Goal: Task Accomplishment & Management: Manage account settings

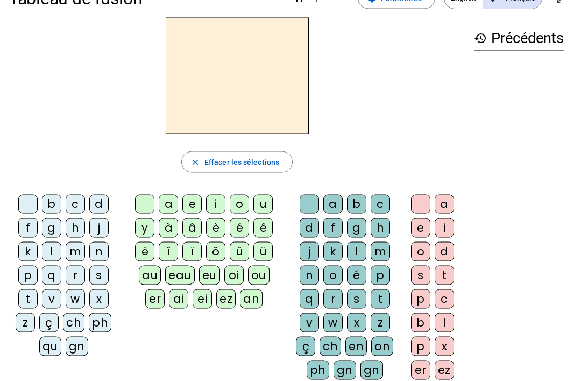
scroll to position [30, 0]
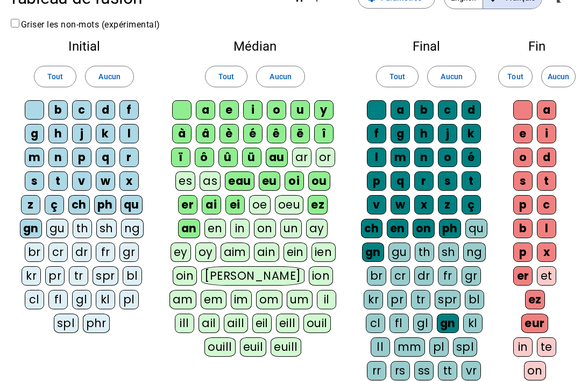
click at [133, 206] on div "qu" at bounding box center [132, 204] width 22 height 19
click at [101, 205] on div "ph" at bounding box center [105, 204] width 22 height 19
click at [75, 199] on div "ch" at bounding box center [79, 204] width 22 height 19
click at [50, 200] on div "ç" at bounding box center [54, 204] width 19 height 19
click at [26, 222] on div "gn" at bounding box center [31, 228] width 22 height 19
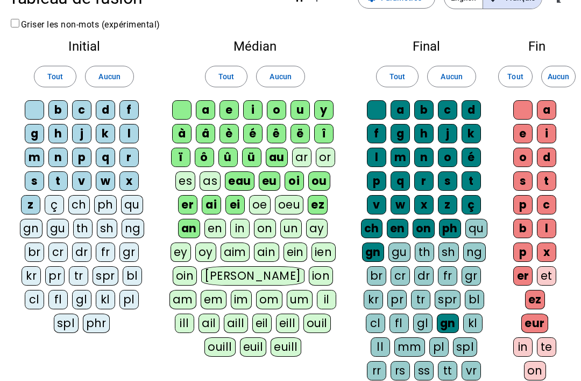
click at [320, 195] on div "ez" at bounding box center [318, 204] width 20 height 19
click at [292, 177] on div "oi" at bounding box center [294, 180] width 19 height 19
click at [271, 179] on div "eu" at bounding box center [270, 180] width 22 height 19
click at [237, 183] on div "eau" at bounding box center [241, 180] width 30 height 19
click at [237, 208] on div "ei" at bounding box center [235, 204] width 19 height 19
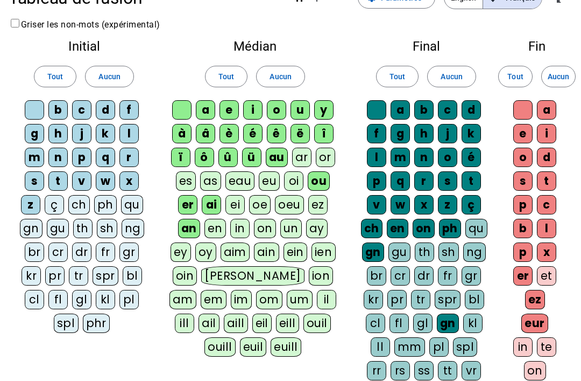
click at [186, 204] on div "er" at bounding box center [187, 204] width 19 height 19
click at [213, 199] on div "ai" at bounding box center [211, 204] width 19 height 19
click at [189, 226] on div "an" at bounding box center [189, 228] width 22 height 19
click at [282, 161] on div "au" at bounding box center [277, 156] width 22 height 19
click at [254, 160] on div "ü" at bounding box center [251, 156] width 19 height 19
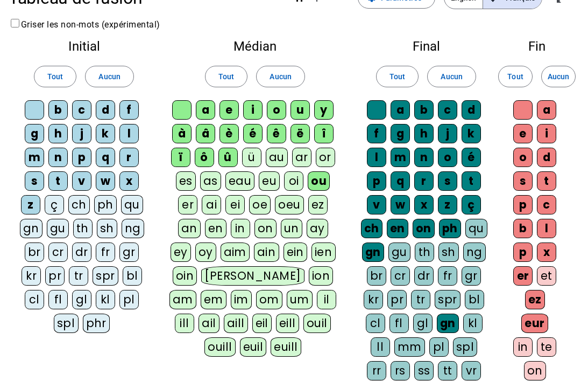
click at [232, 156] on div "û" at bounding box center [228, 156] width 19 height 19
click at [205, 153] on div "ô" at bounding box center [204, 156] width 19 height 19
click at [171, 154] on div "ï" at bounding box center [180, 156] width 19 height 19
click at [322, 135] on div "î" at bounding box center [323, 133] width 19 height 19
click at [292, 132] on div "ë" at bounding box center [300, 133] width 19 height 19
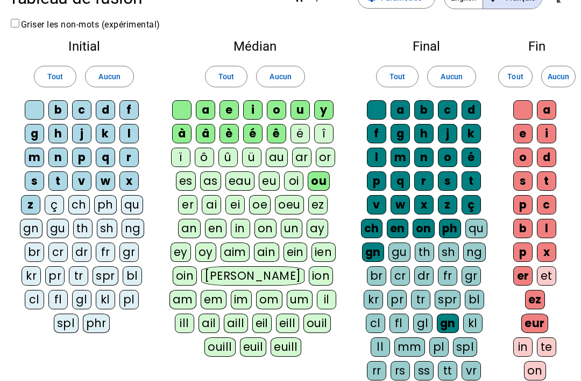
click at [185, 128] on div "à" at bounding box center [181, 133] width 19 height 19
click at [207, 131] on div "â" at bounding box center [205, 133] width 19 height 19
click at [450, 321] on div "gn" at bounding box center [448, 322] width 22 height 19
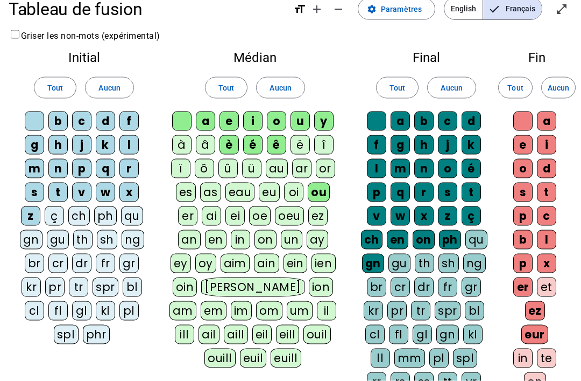
scroll to position [18, 0]
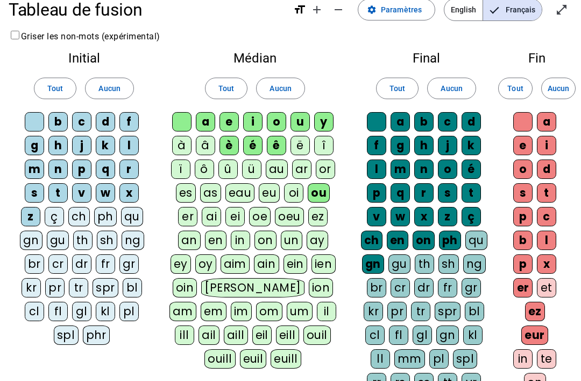
click at [447, 240] on div "ph" at bounding box center [450, 239] width 22 height 19
click at [372, 234] on div "ch" at bounding box center [372, 239] width 22 height 19
click at [375, 270] on div "gn" at bounding box center [373, 263] width 22 height 19
click at [475, 212] on div "ç" at bounding box center [471, 216] width 19 height 19
click at [400, 238] on div "en" at bounding box center [397, 239] width 22 height 19
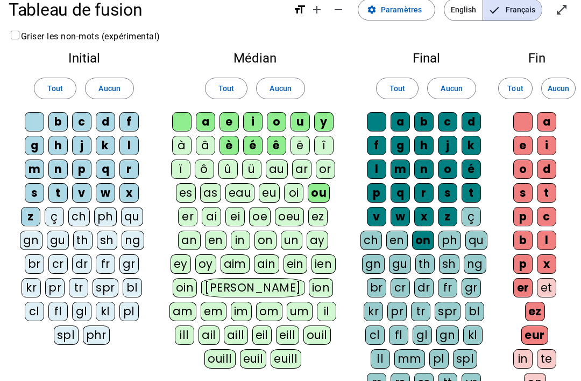
click at [422, 241] on div "on" at bounding box center [423, 239] width 22 height 19
click at [536, 308] on div "ez" at bounding box center [535, 310] width 20 height 19
click at [534, 330] on div "eur" at bounding box center [535, 334] width 27 height 19
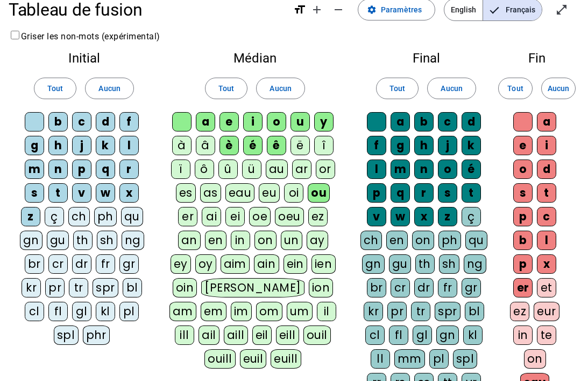
click at [529, 281] on div "er" at bounding box center [522, 287] width 19 height 19
click at [543, 380] on div "eau" at bounding box center [535, 381] width 30 height 19
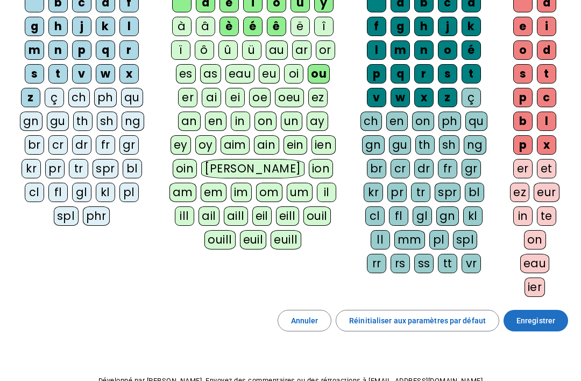
click at [552, 322] on span "Enregistrer" at bounding box center [536, 320] width 39 height 13
